Goal: Transaction & Acquisition: Purchase product/service

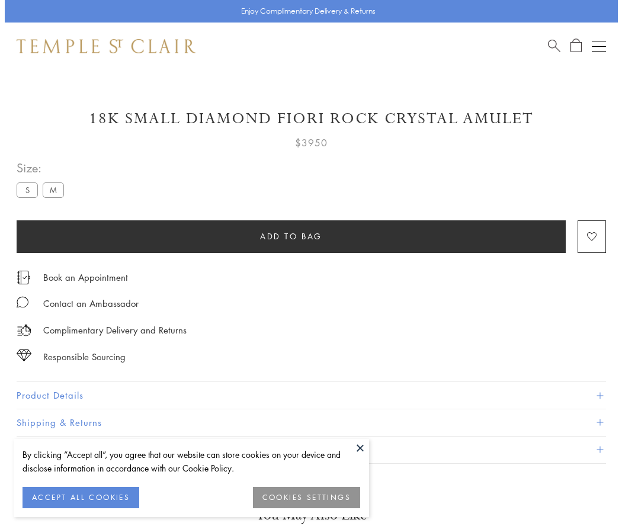
scroll to position [30, 0]
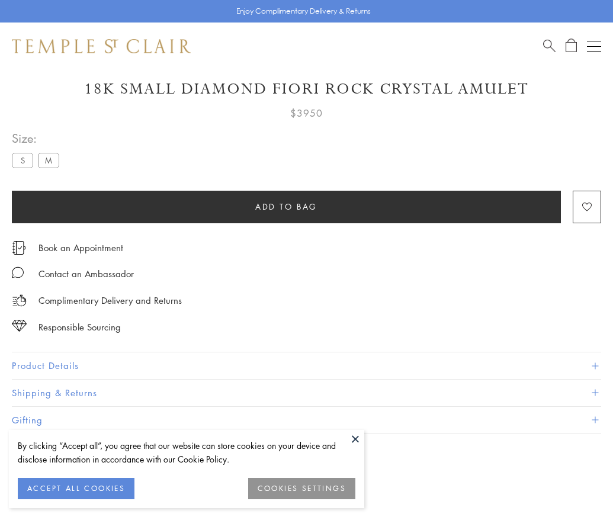
click at [286, 206] on span "Add to bag" at bounding box center [286, 206] width 62 height 13
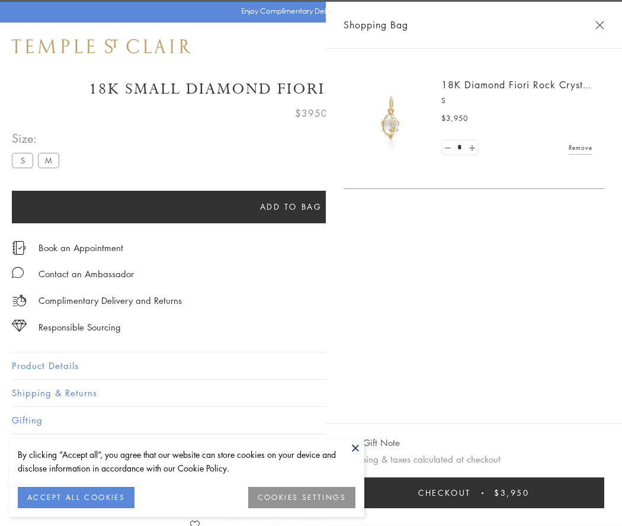
click at [471, 493] on span "Checkout" at bounding box center [444, 492] width 53 height 13
